Goal: Information Seeking & Learning: Learn about a topic

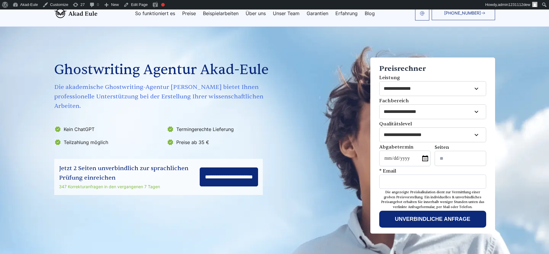
scroll to position [142, 0]
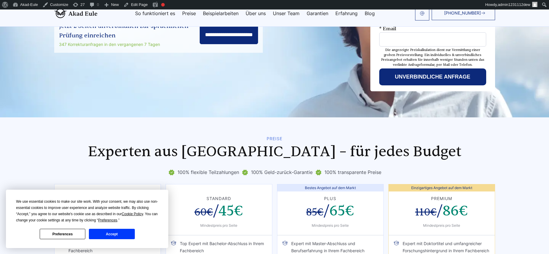
drag, startPoint x: 334, startPoint y: 183, endPoint x: 308, endPoint y: 173, distance: 28.2
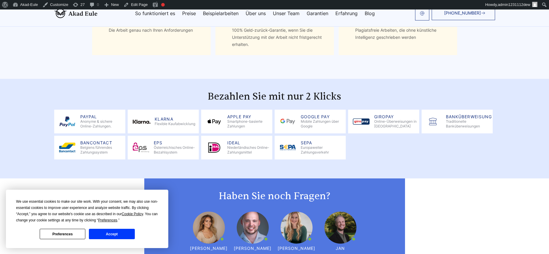
scroll to position [711, 0]
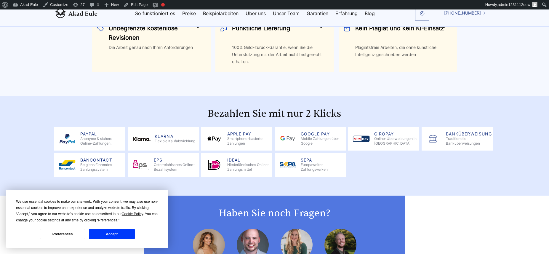
click at [216, 100] on section "Bezahlen Sie mit nur 2 Klicks PayPal Anonyme & sichere Online-Zahlungen. Klarna…" at bounding box center [274, 146] width 549 height 100
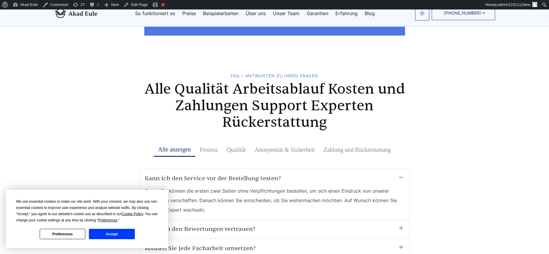
scroll to position [1066, 0]
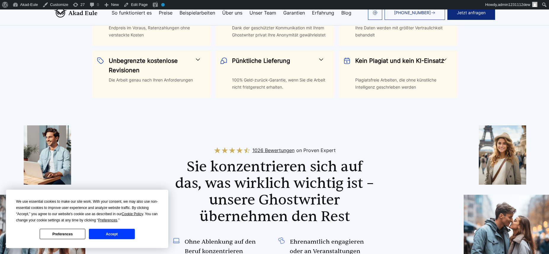
scroll to position [393, 0]
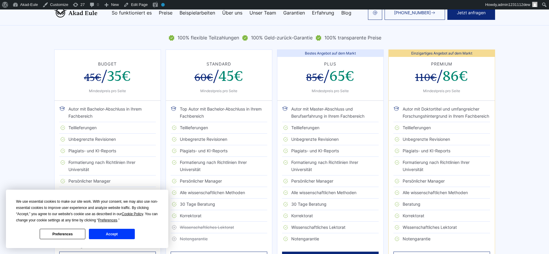
click at [121, 235] on button "Accept" at bounding box center [112, 234] width 46 height 10
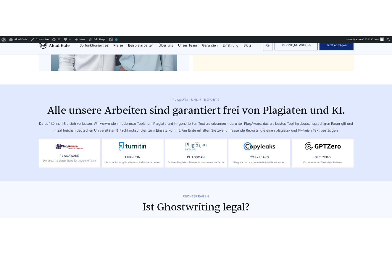
scroll to position [3006, 0]
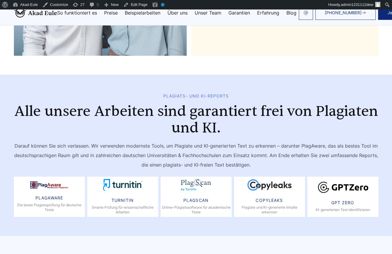
click at [272, 109] on h2 "Alle unsere Arbeiten sind garantiert frei von Plagiaten und KI." at bounding box center [196, 119] width 365 height 33
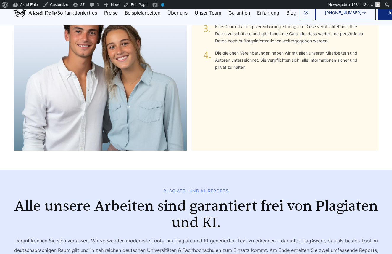
scroll to position [2900, 0]
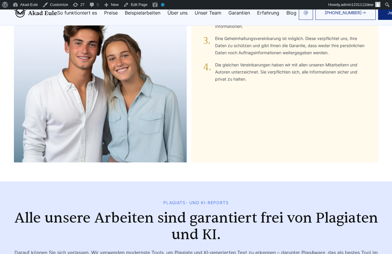
click at [68, 92] on div "> Urheberrechte Sie haben alle Urheber- und Eigentumsrechte an den für Sie erst…" at bounding box center [100, 61] width 173 height 204
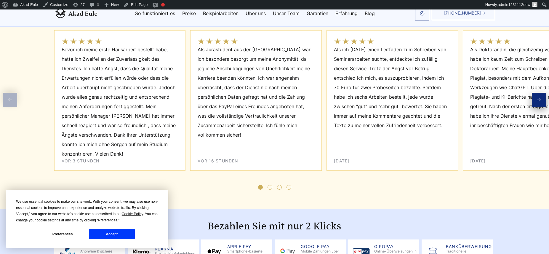
scroll to position [1014, 0]
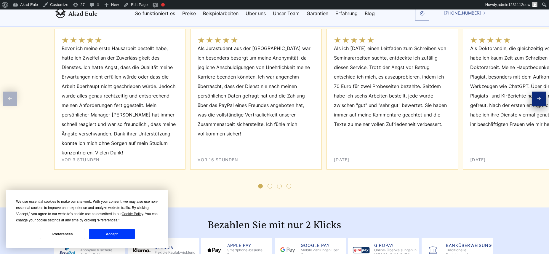
click at [138, 106] on span "Bevor ich meine erste Hausarbeit bestellt habe, hatte ich Zweifel an der Zuverl…" at bounding box center [120, 101] width 117 height 114
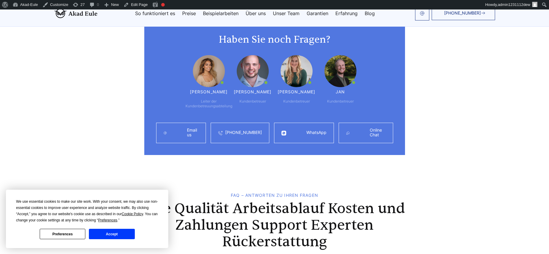
scroll to position [1370, 0]
